Goal: Task Accomplishment & Management: Manage account settings

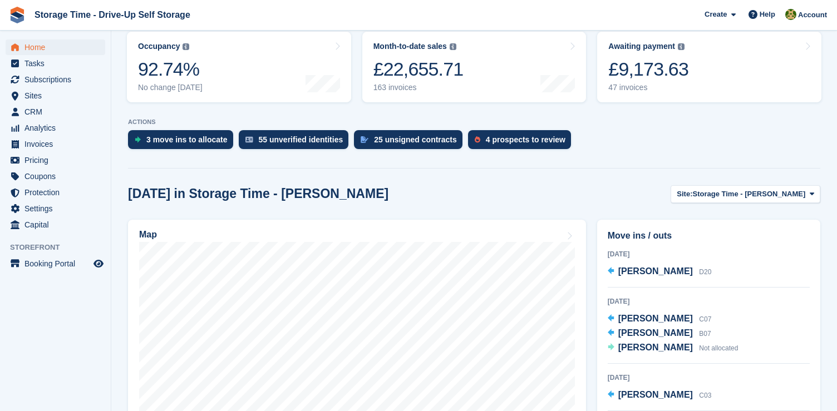
scroll to position [232, 0]
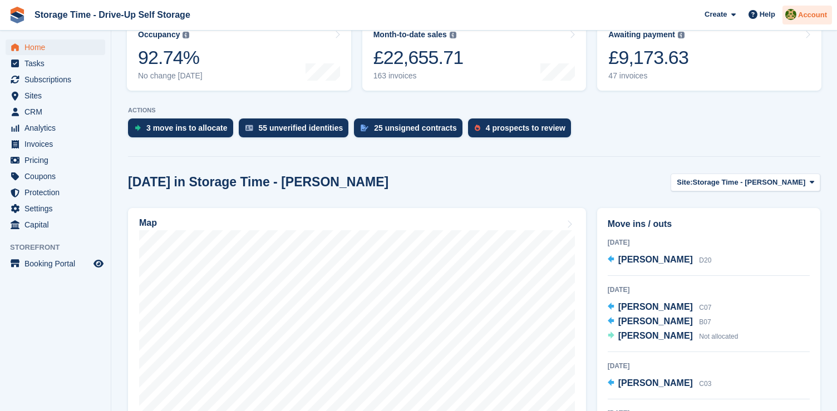
click at [800, 13] on span "Account" at bounding box center [812, 14] width 29 height 11
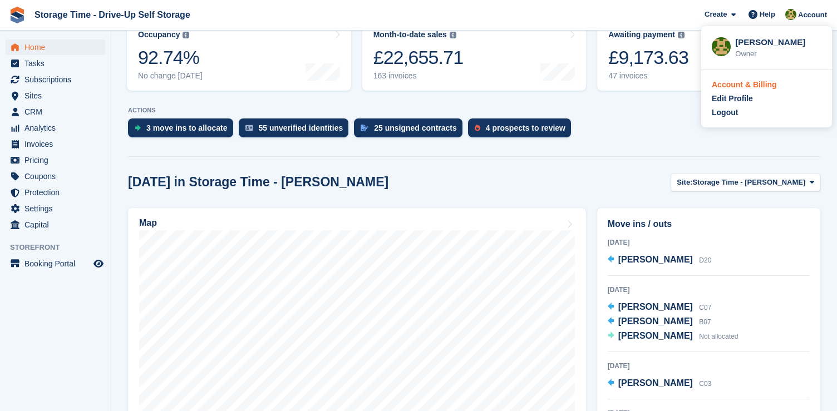
click at [760, 84] on div "Account & Billing" at bounding box center [744, 85] width 65 height 12
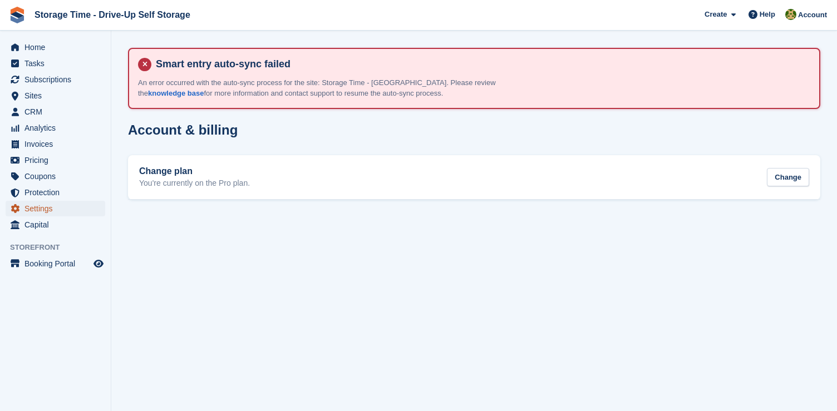
click at [43, 208] on span "Settings" at bounding box center [57, 209] width 67 height 16
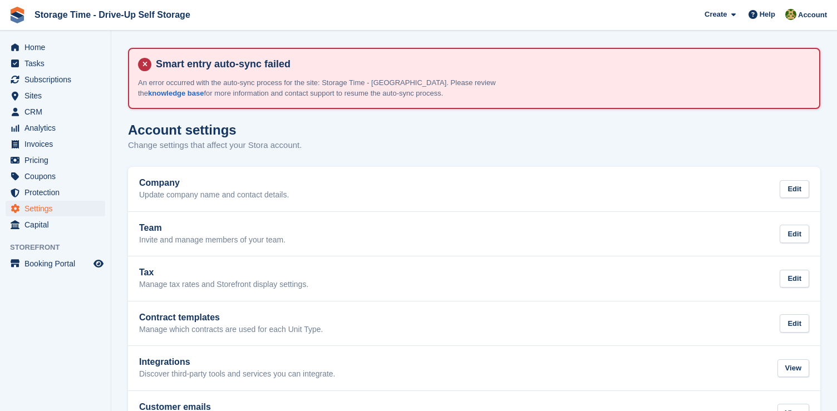
scroll to position [14, 0]
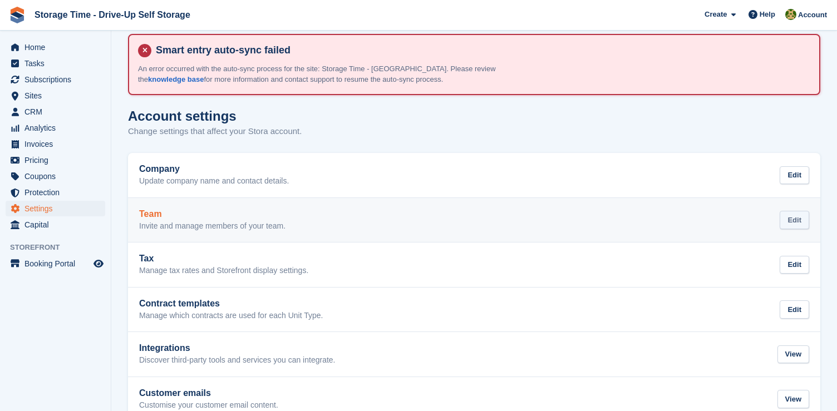
click at [786, 219] on div "Edit" at bounding box center [795, 220] width 30 height 18
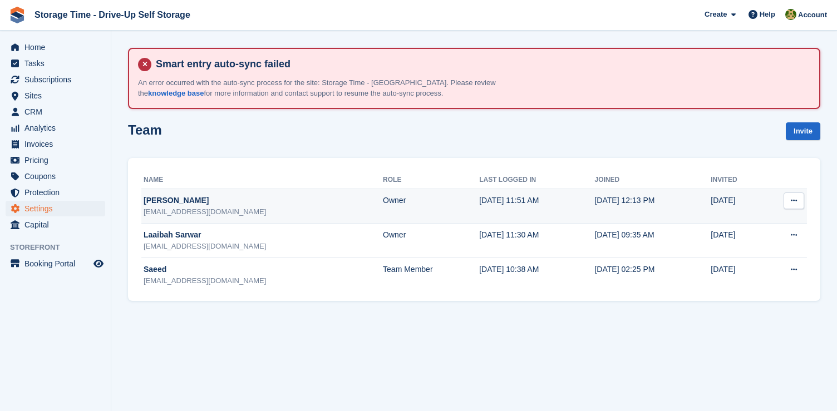
drag, startPoint x: 145, startPoint y: 215, endPoint x: 317, endPoint y: 212, distance: 171.5
click at [317, 212] on div "driveupstorage@storage-time.co.uk" at bounding box center [263, 212] width 239 height 11
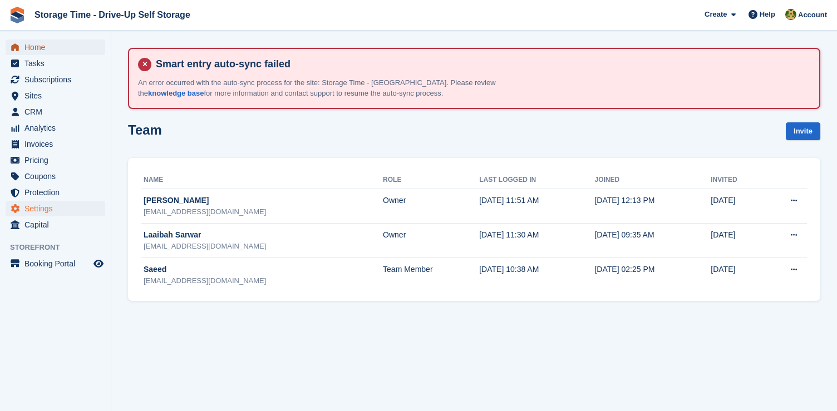
click at [56, 46] on span "Home" at bounding box center [57, 48] width 67 height 16
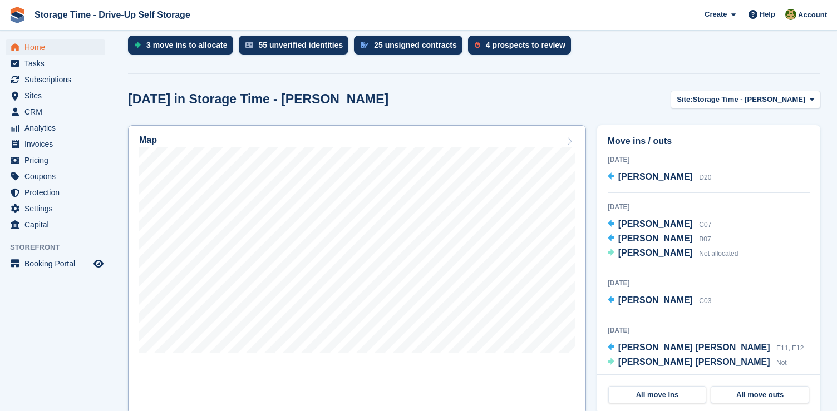
scroll to position [314, 0]
click at [67, 79] on span "Subscriptions" at bounding box center [57, 80] width 67 height 16
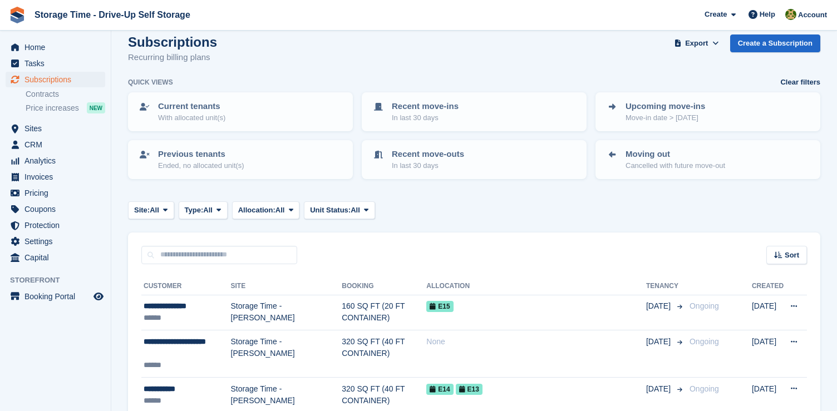
scroll to position [87, 0]
click at [50, 40] on span "Home" at bounding box center [57, 48] width 67 height 16
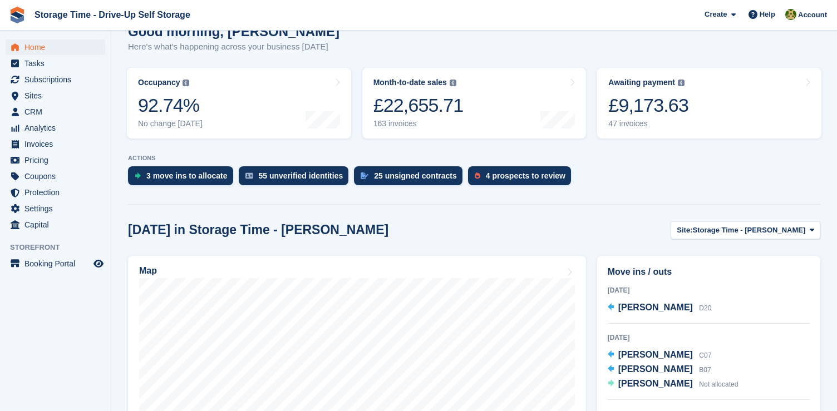
scroll to position [307, 0]
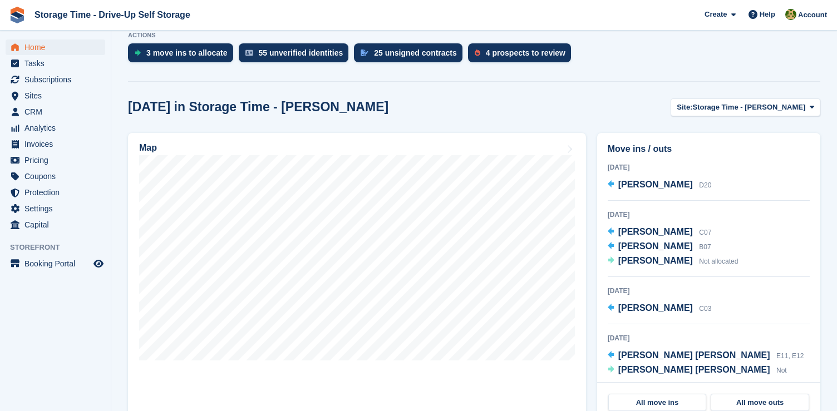
click at [727, 117] on div "Today in Storage Time - Sharston Site: Storage Time - Sharston Storage Time - S…" at bounding box center [474, 372] width 693 height 547
click at [735, 107] on span "Storage Time - [PERSON_NAME]" at bounding box center [749, 107] width 113 height 11
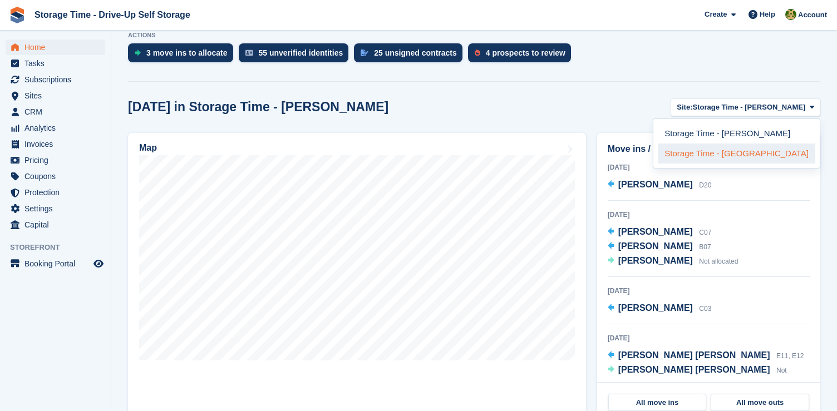
click at [730, 155] on link "Storage Time - [GEOGRAPHIC_DATA]" at bounding box center [737, 154] width 158 height 20
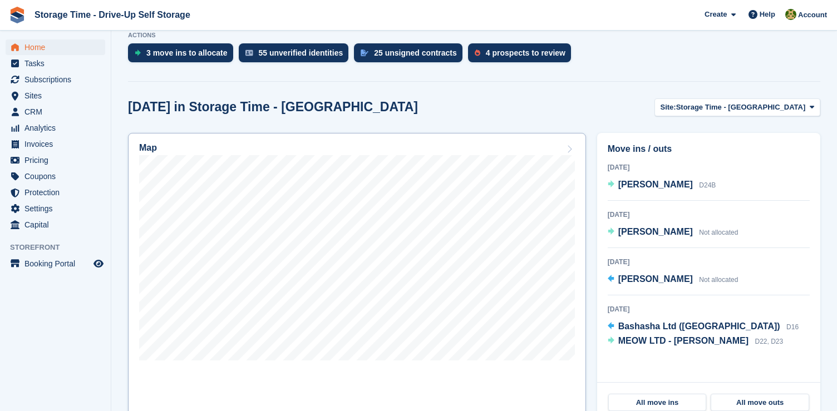
click at [487, 154] on div "Map" at bounding box center [357, 149] width 436 height 12
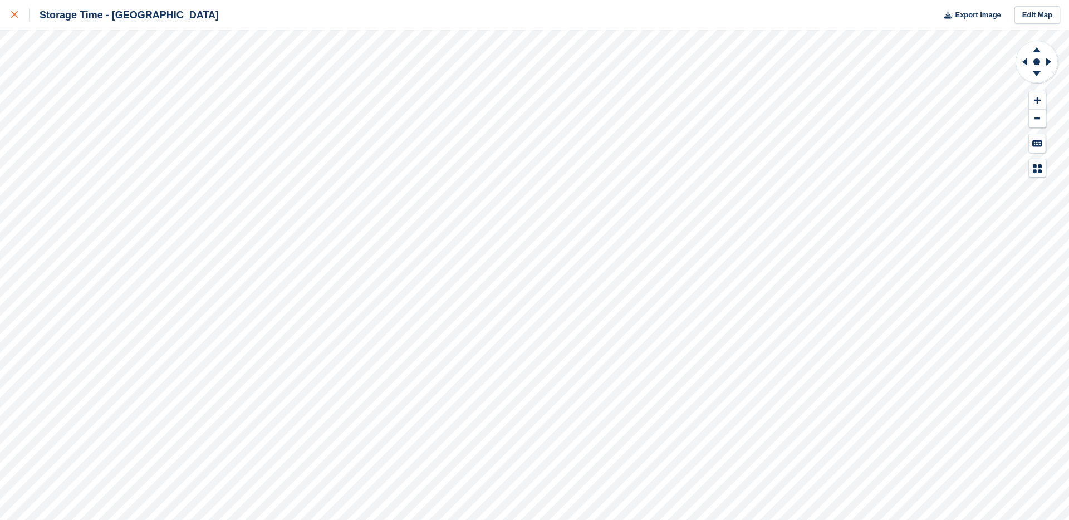
click at [18, 19] on div at bounding box center [20, 14] width 18 height 13
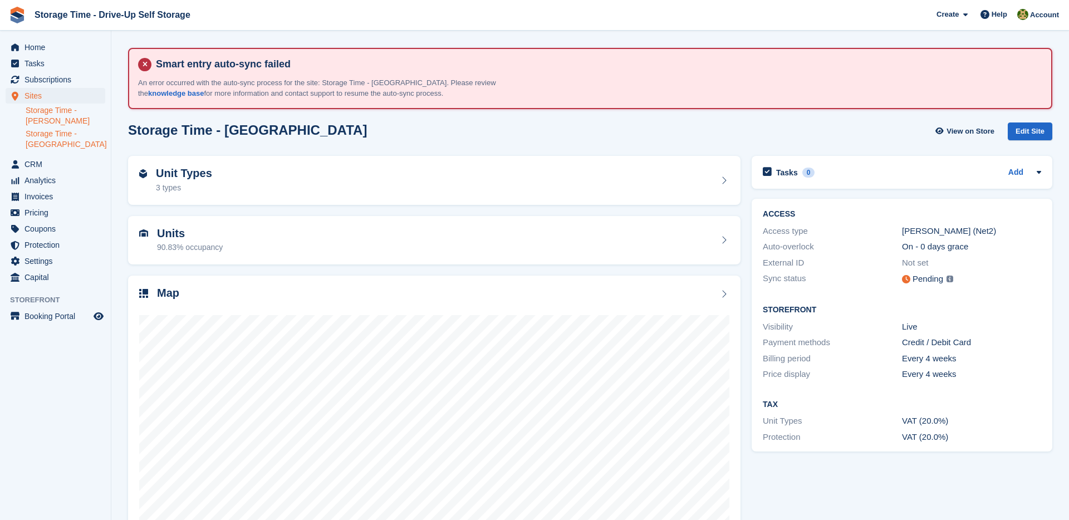
click at [59, 118] on link "Storage Time - [PERSON_NAME]" at bounding box center [66, 115] width 80 height 21
click at [373, 293] on div "Map" at bounding box center [434, 294] width 590 height 15
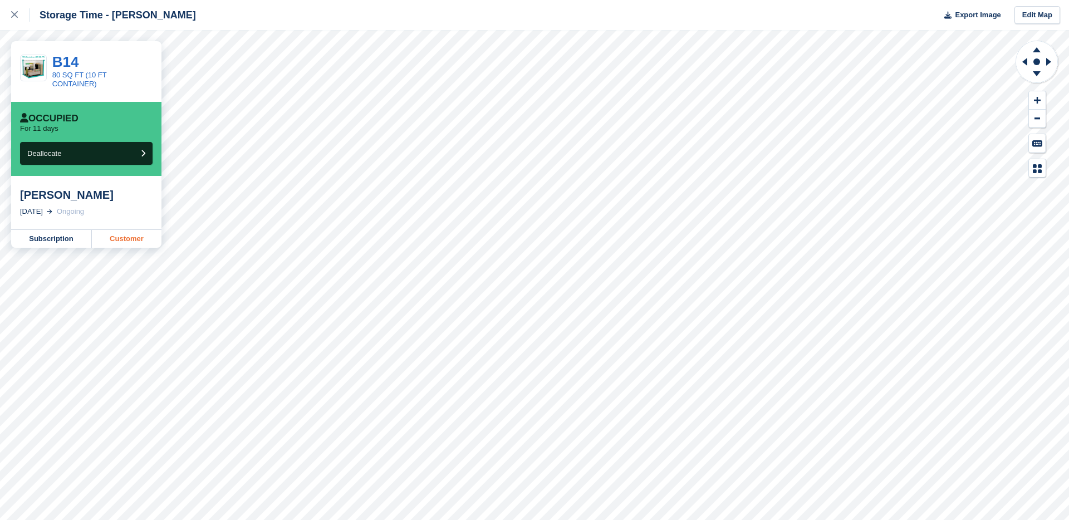
click at [116, 239] on link "Customer" at bounding box center [127, 239] width 70 height 18
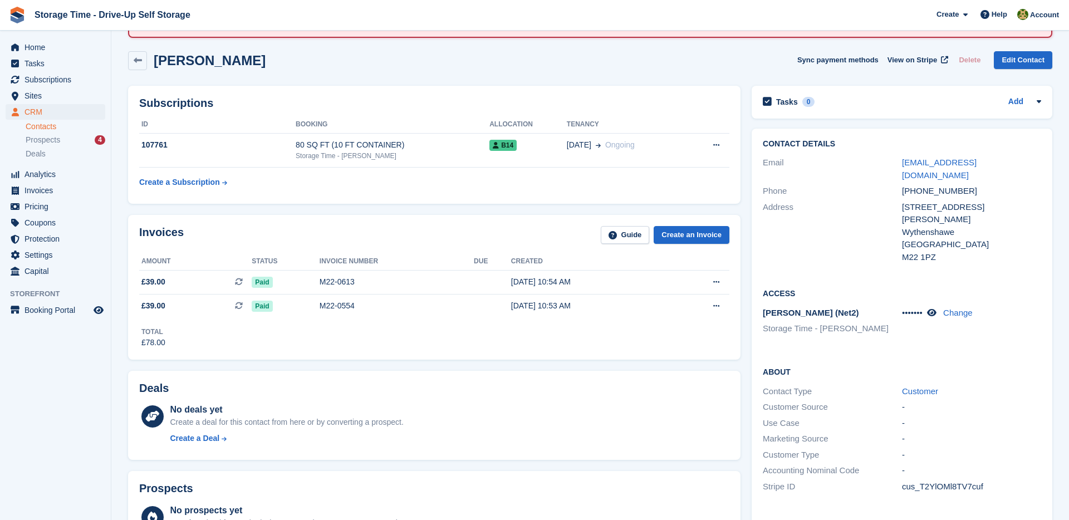
scroll to position [22, 0]
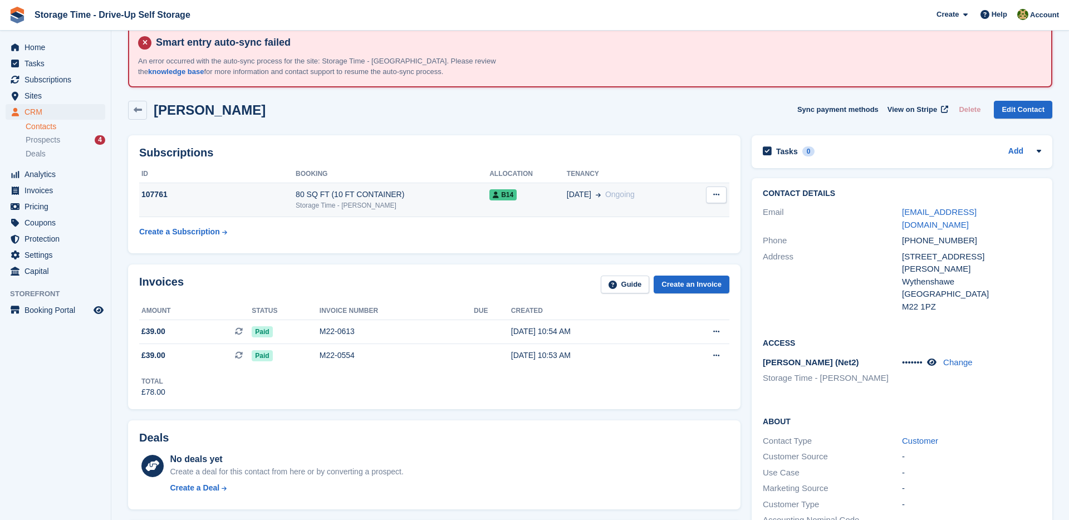
click at [440, 200] on div "Storage Time - [PERSON_NAME]" at bounding box center [393, 205] width 194 height 10
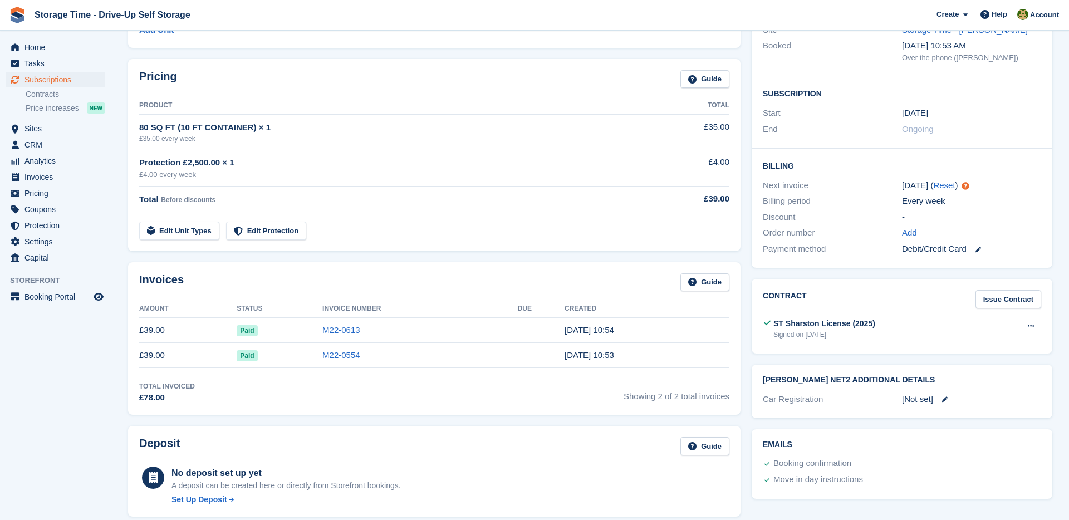
scroll to position [209, 0]
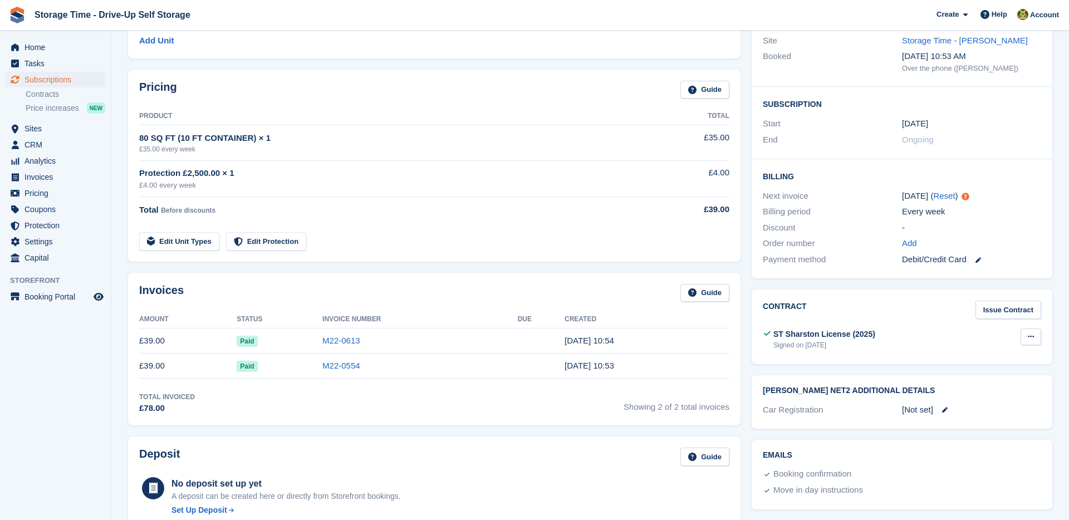
click at [1033, 337] on icon at bounding box center [1031, 336] width 6 height 7
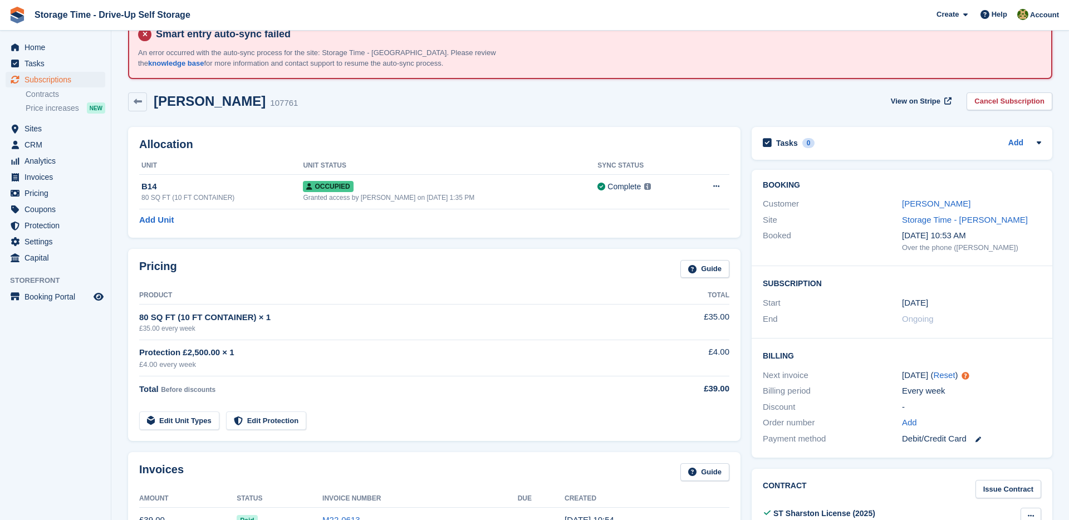
scroll to position [0, 0]
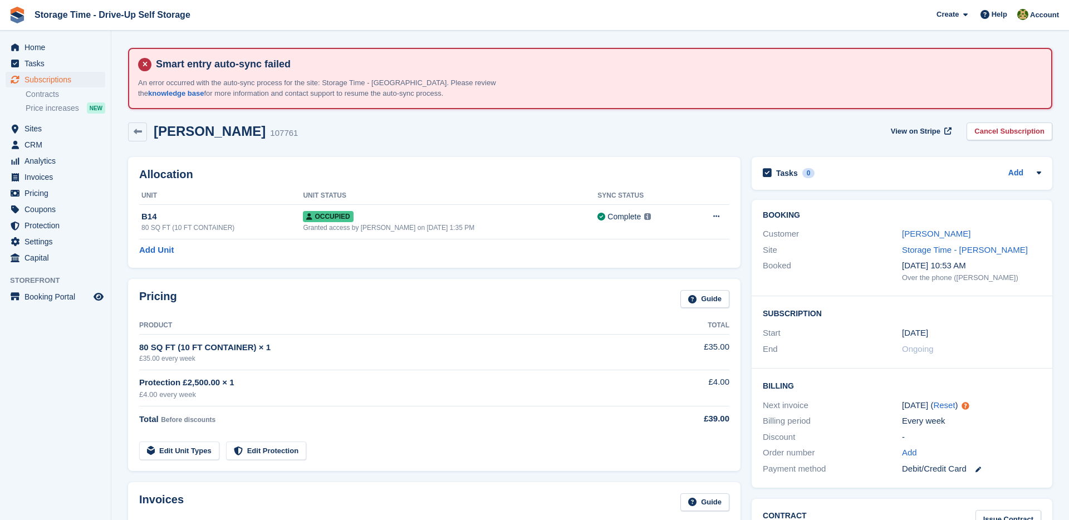
click at [496, 315] on div "Pricing Guide Product Total 80 SQ FT (10 FT CONTAINER) × 1 £35.00 every week £3…" at bounding box center [434, 375] width 612 height 192
click at [915, 233] on link "[PERSON_NAME]" at bounding box center [936, 233] width 68 height 9
